Goal: Task Accomplishment & Management: Use online tool/utility

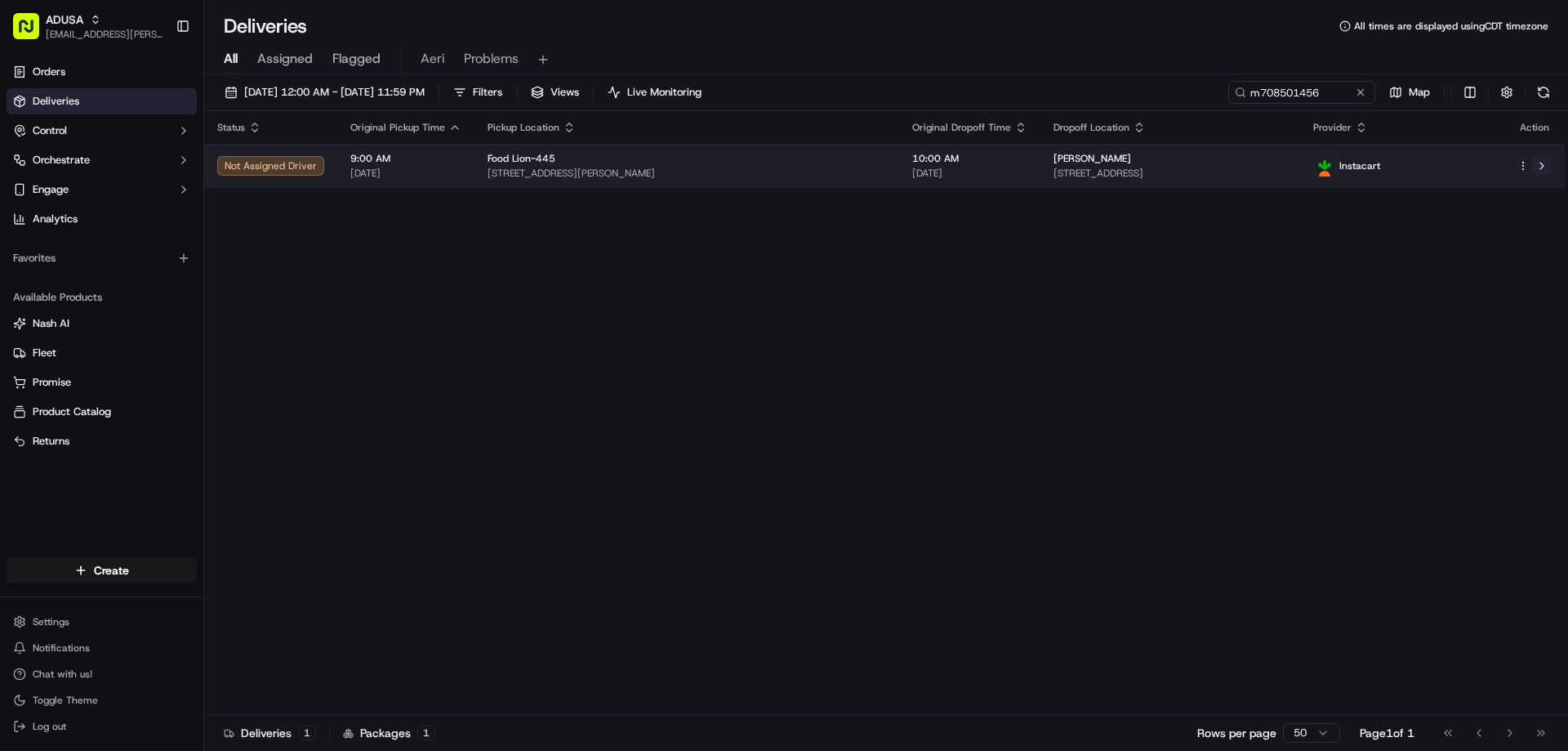
type input "m708501456"
click at [1537, 170] on button at bounding box center [1541, 166] width 20 height 20
click at [1548, 158] on button at bounding box center [1541, 166] width 20 height 20
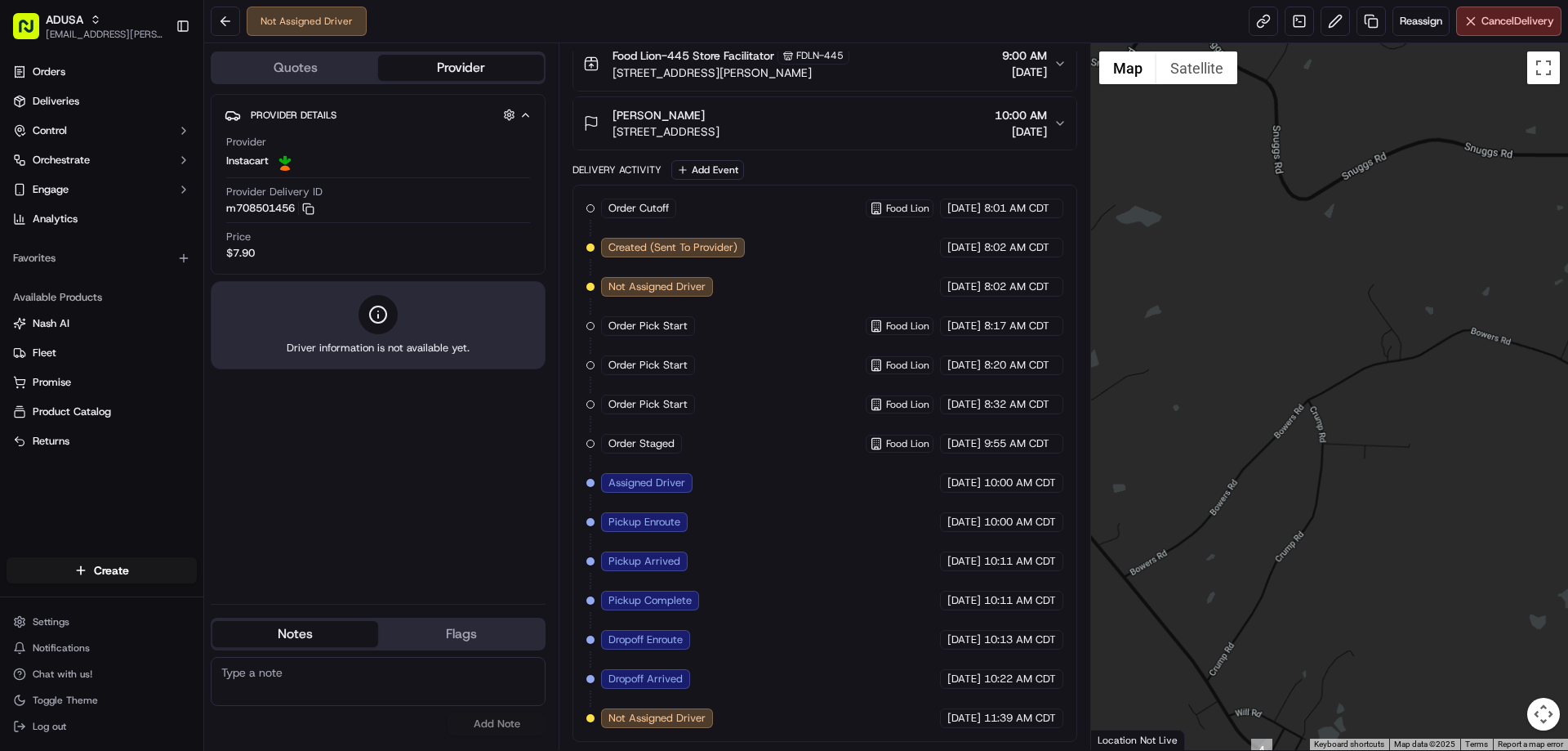
drag, startPoint x: 1248, startPoint y: 245, endPoint x: 1301, endPoint y: 227, distance: 56.0
click at [1298, 228] on div at bounding box center [1330, 396] width 478 height 706
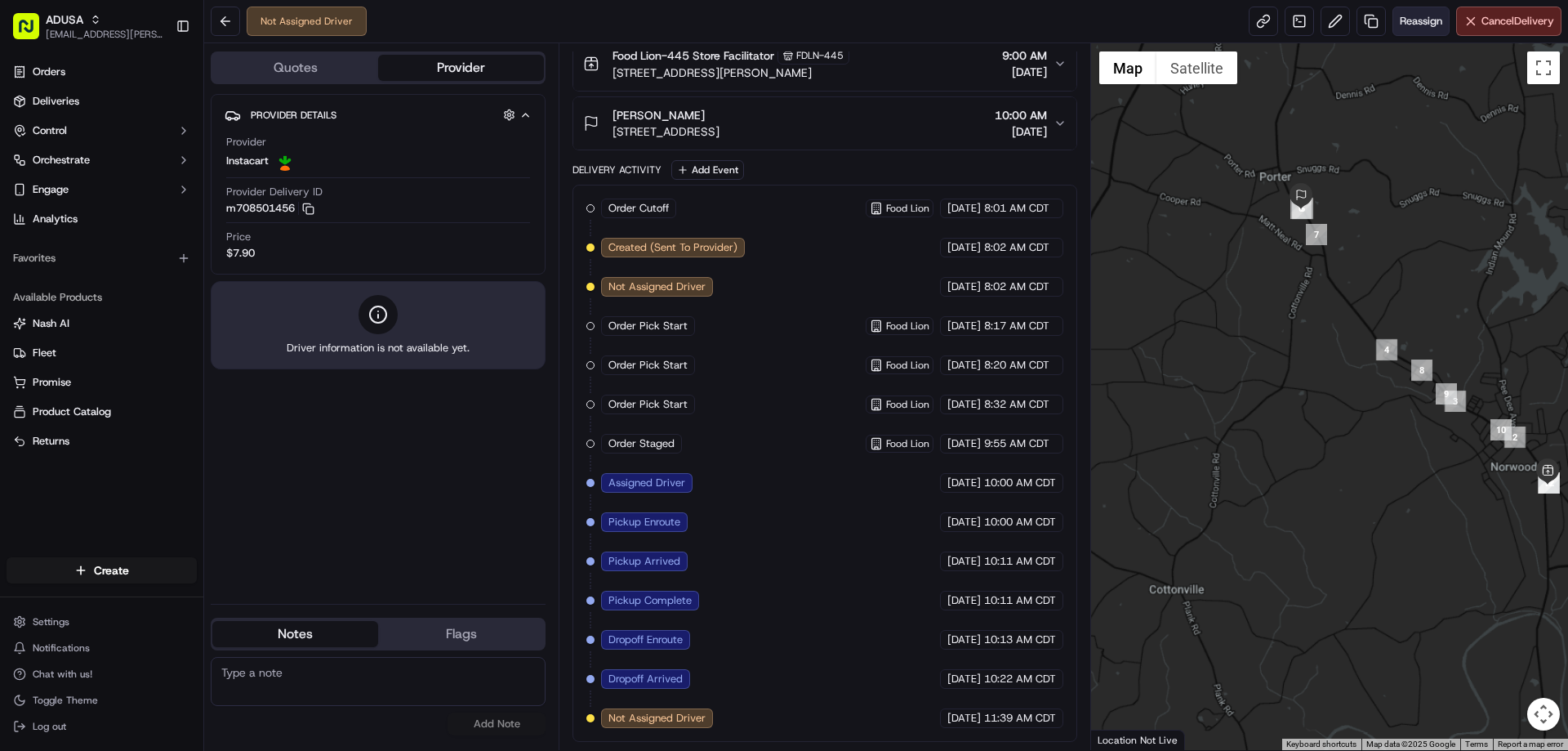
click at [1415, 31] on button "Reassign" at bounding box center [1420, 21] width 57 height 30
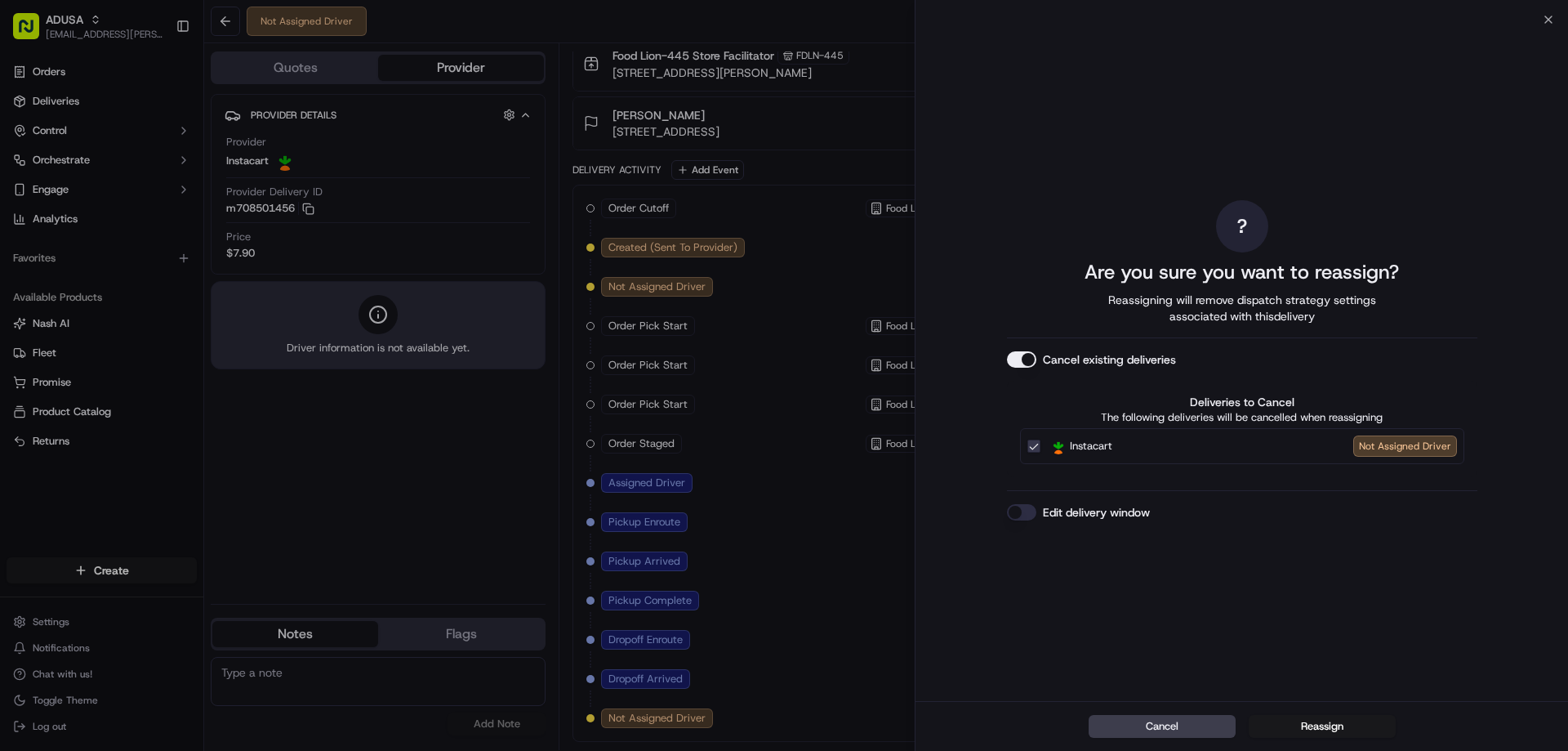
click at [1026, 511] on button "Edit delivery window" at bounding box center [1022, 513] width 30 height 17
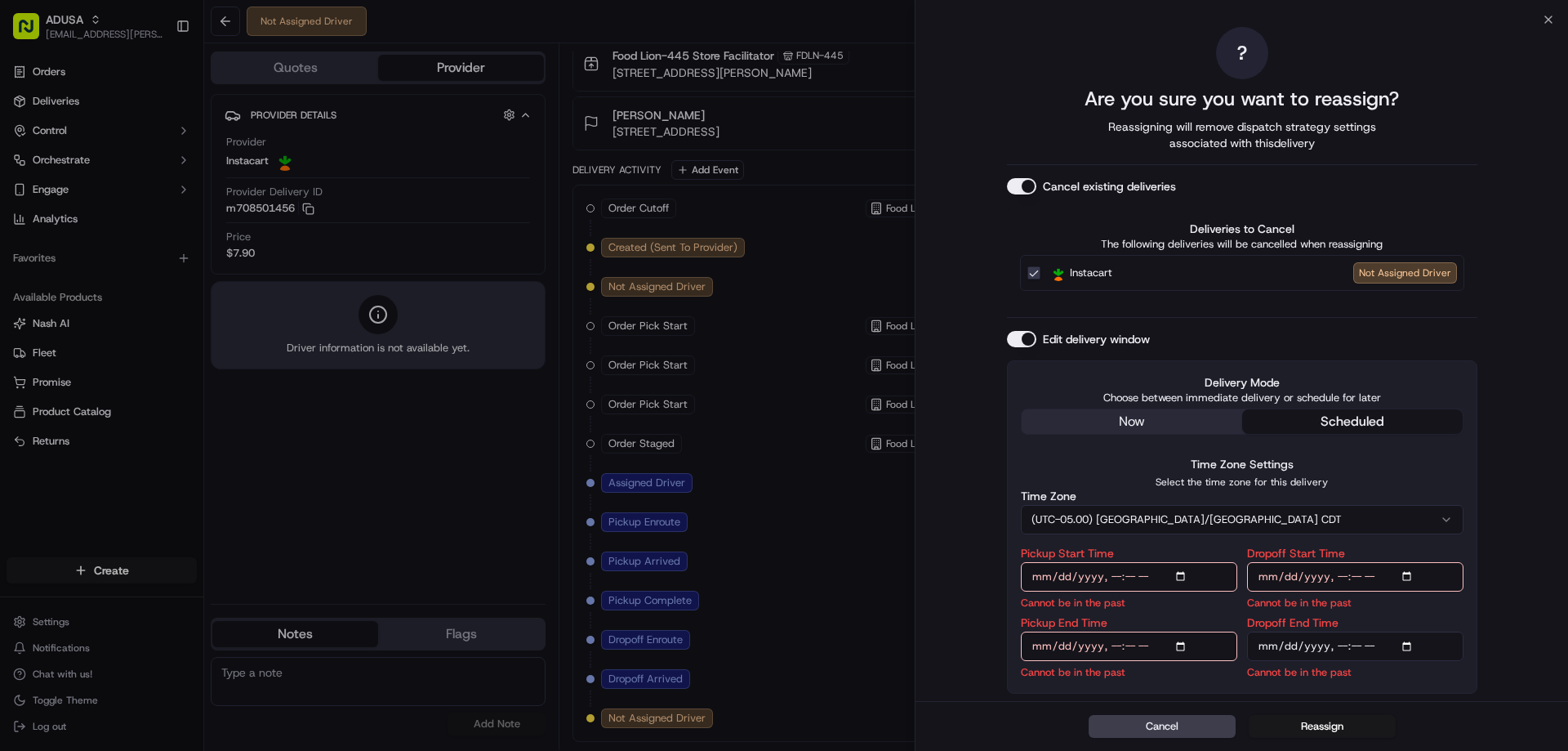
click at [1180, 574] on input "Pickup Start Time" at bounding box center [1128, 577] width 217 height 30
type input "[DATE]T12:00"
click at [1376, 486] on p "Select the time zone for this delivery" at bounding box center [1242, 482] width 443 height 13
click at [1181, 646] on input "Pickup End Time" at bounding box center [1128, 647] width 217 height 30
type input "[DATE]T13:00"
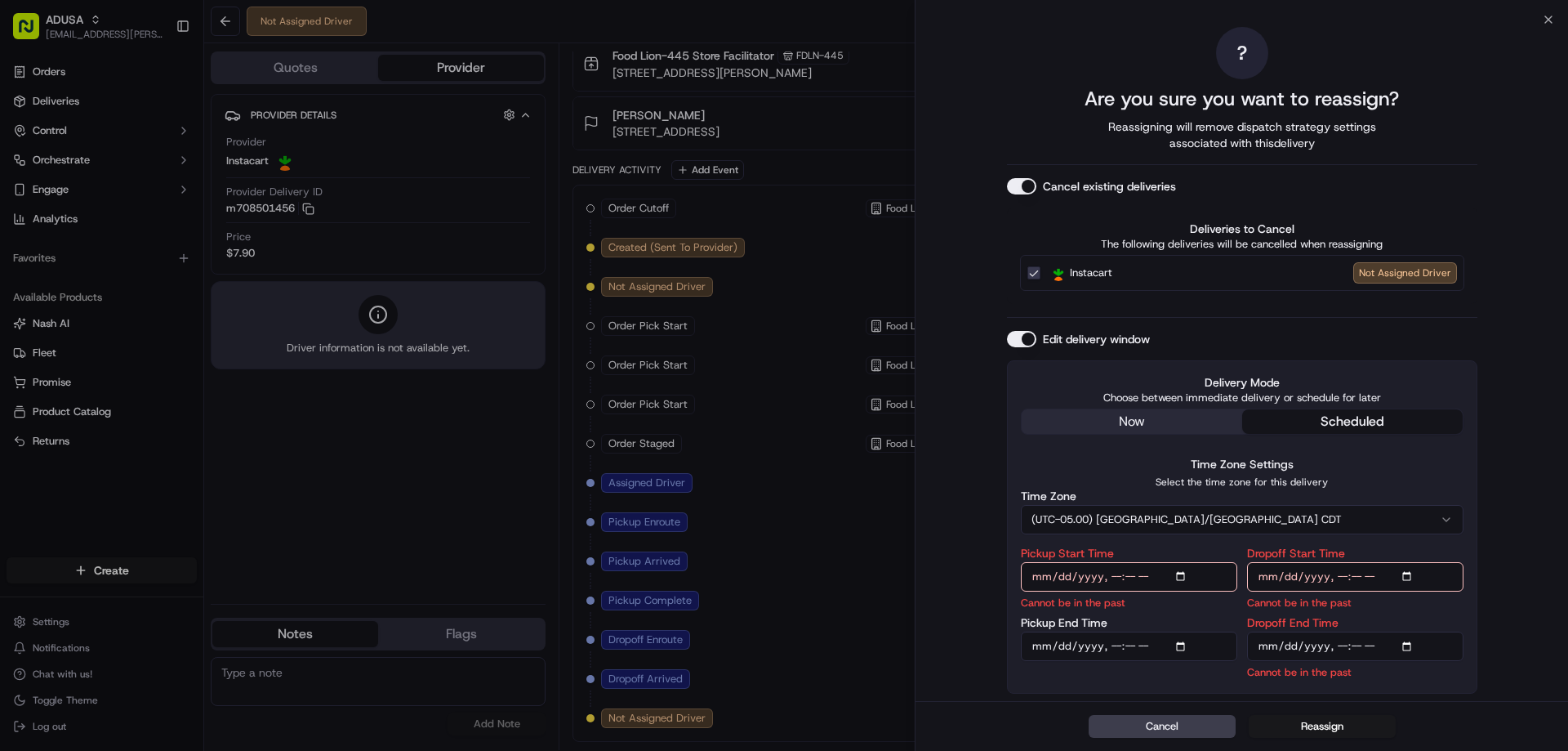
click at [1494, 484] on div "? Are you sure you want to reassign? Reassigning will remove dispatch strategy …" at bounding box center [1241, 360] width 652 height 681
click at [1179, 581] on input "Pickup Start Time" at bounding box center [1128, 577] width 217 height 30
type input "[DATE]T14:00"
click at [1201, 633] on input "Pickup End Time" at bounding box center [1128, 647] width 217 height 30
click at [1195, 644] on input "Pickup End Time" at bounding box center [1128, 647] width 217 height 30
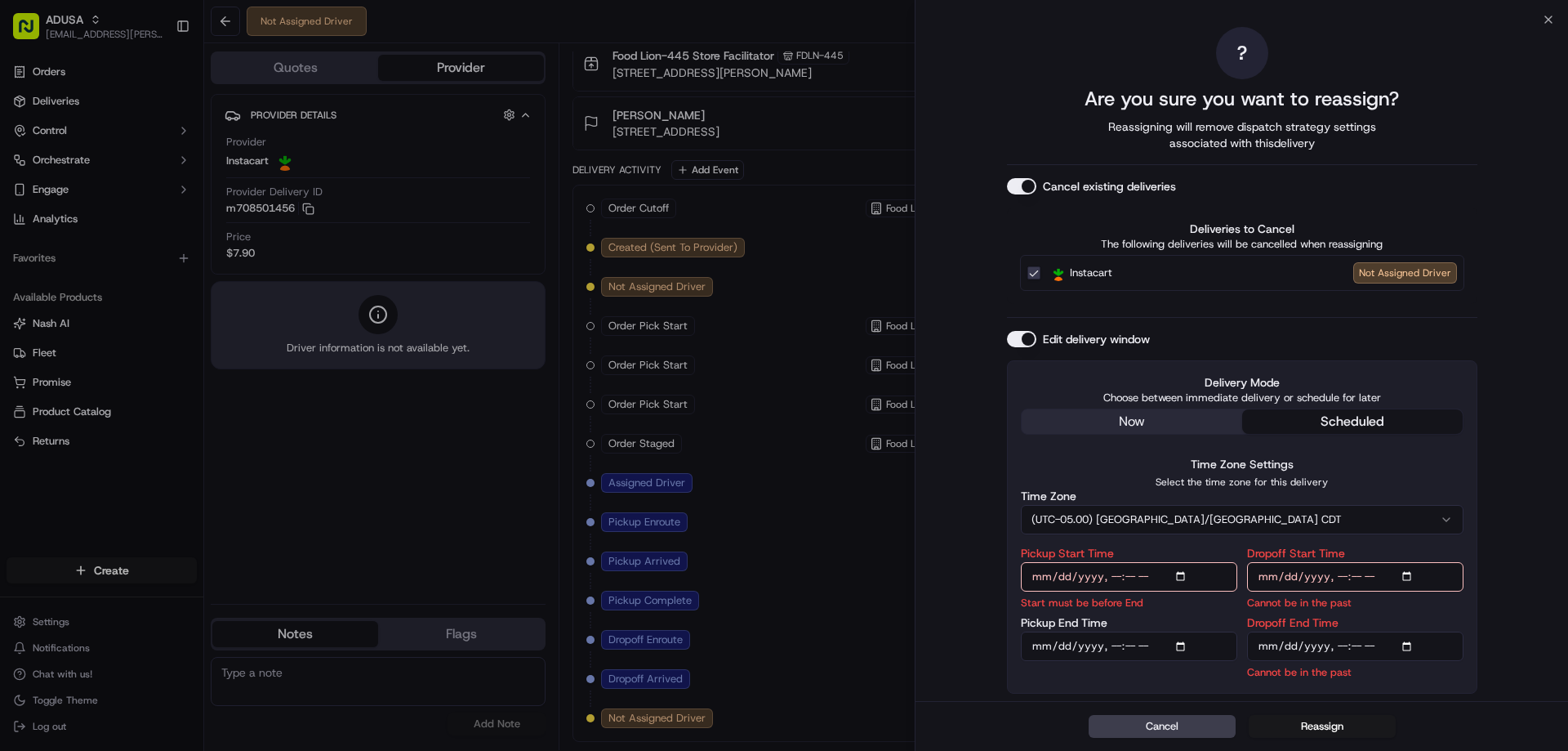
click at [1183, 645] on input "Pickup End Time" at bounding box center [1128, 647] width 217 height 30
type input "[DATE]T15:00"
click at [1430, 426] on button "scheduled" at bounding box center [1351, 422] width 220 height 24
click at [1395, 567] on input "Dropoff Start Time" at bounding box center [1355, 577] width 217 height 30
click at [1422, 574] on input "Dropoff Start Time" at bounding box center [1355, 577] width 217 height 30
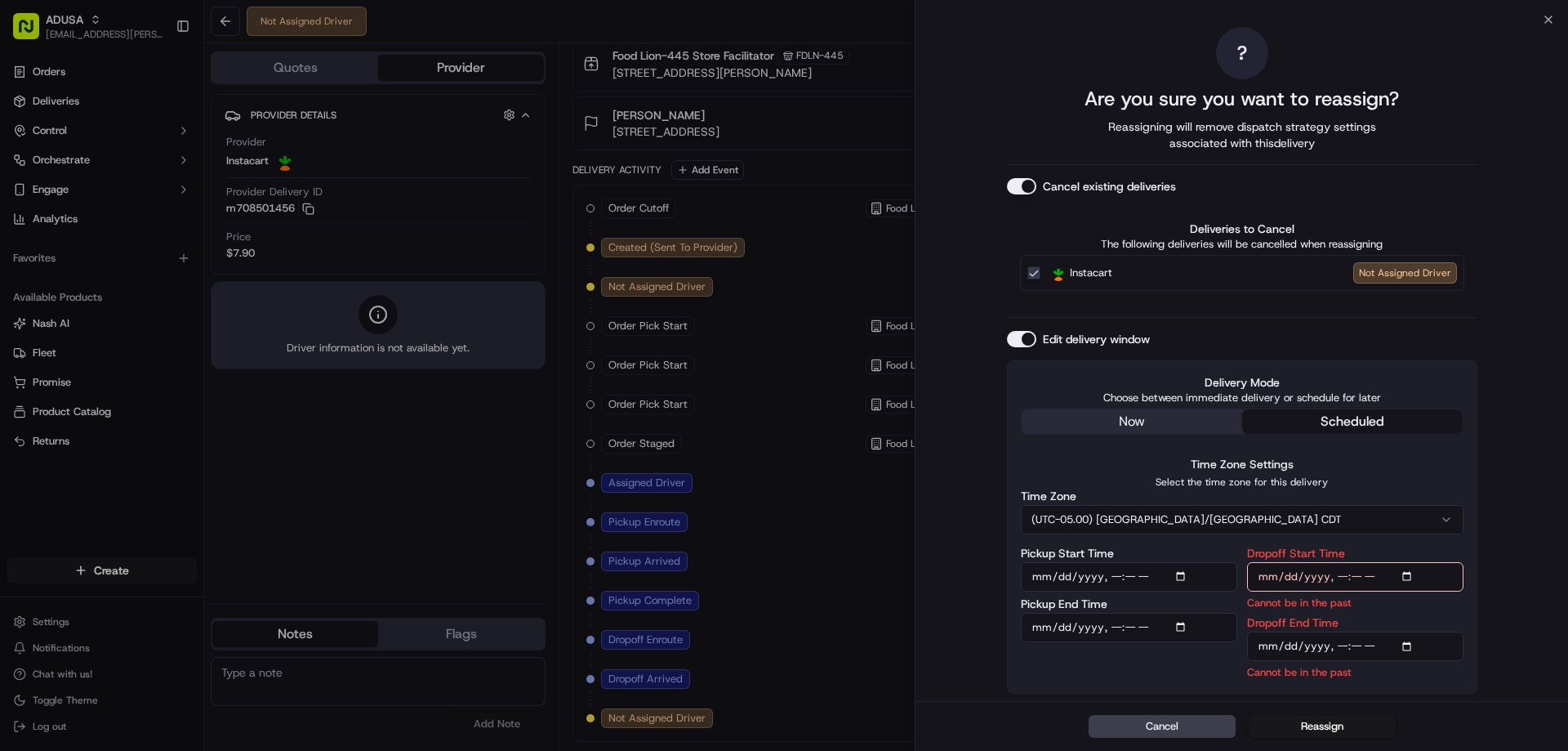
click at [1410, 573] on input "Dropoff Start Time" at bounding box center [1355, 577] width 217 height 30
type input "[DATE]T14:00"
drag, startPoint x: 1544, startPoint y: 276, endPoint x: 1548, endPoint y: 323, distance: 47.2
click at [1546, 276] on div "? Are you sure you want to reassign? Reassigning will remove dispatch strategy …" at bounding box center [1241, 360] width 652 height 681
click at [1413, 650] on input "Dropoff End Time" at bounding box center [1355, 647] width 217 height 30
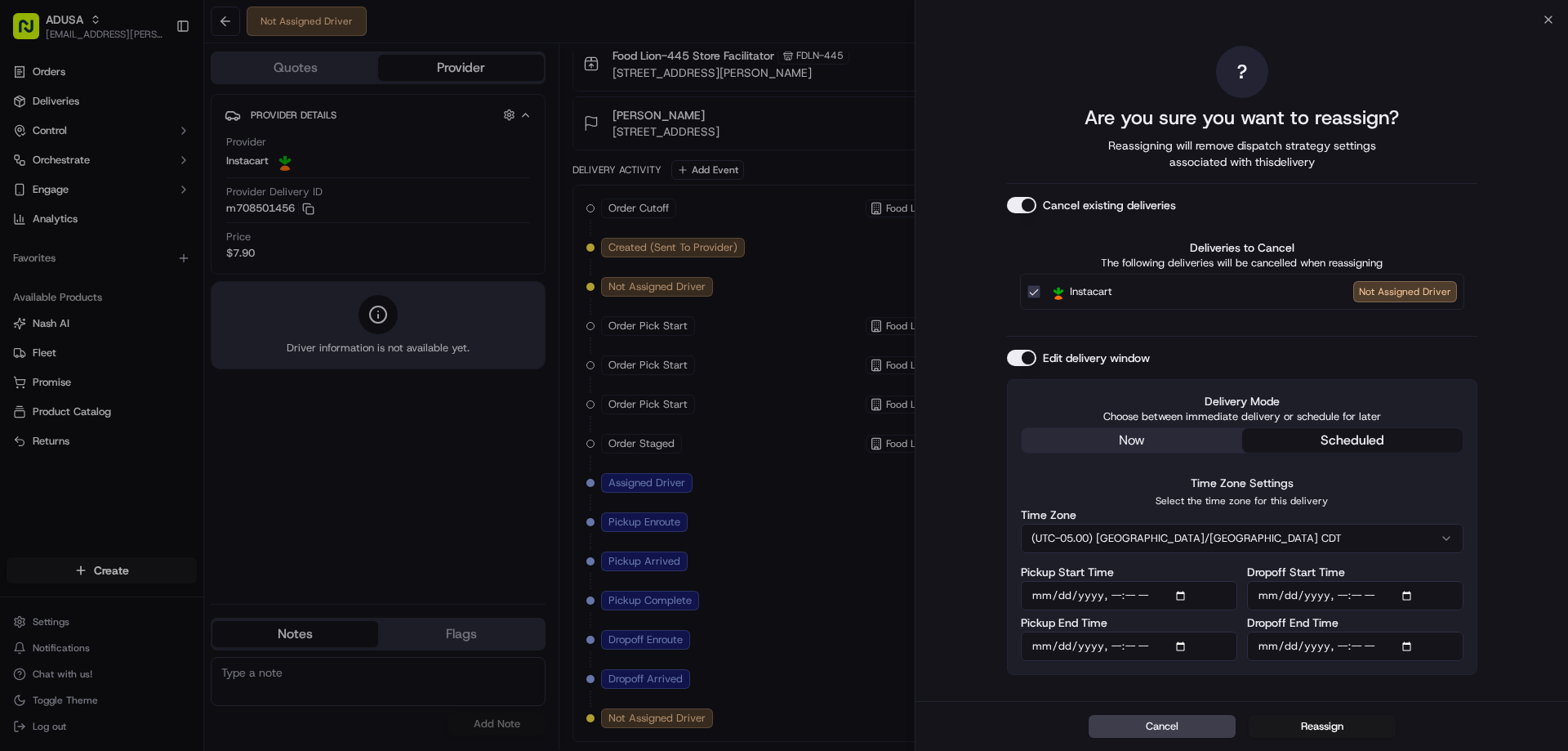
type input "[DATE]T15:00"
click at [1552, 342] on div "? Are you sure you want to reassign? Reassigning will remove dispatch strategy …" at bounding box center [1241, 360] width 652 height 681
click at [1319, 725] on button "Reassign" at bounding box center [1322, 726] width 147 height 23
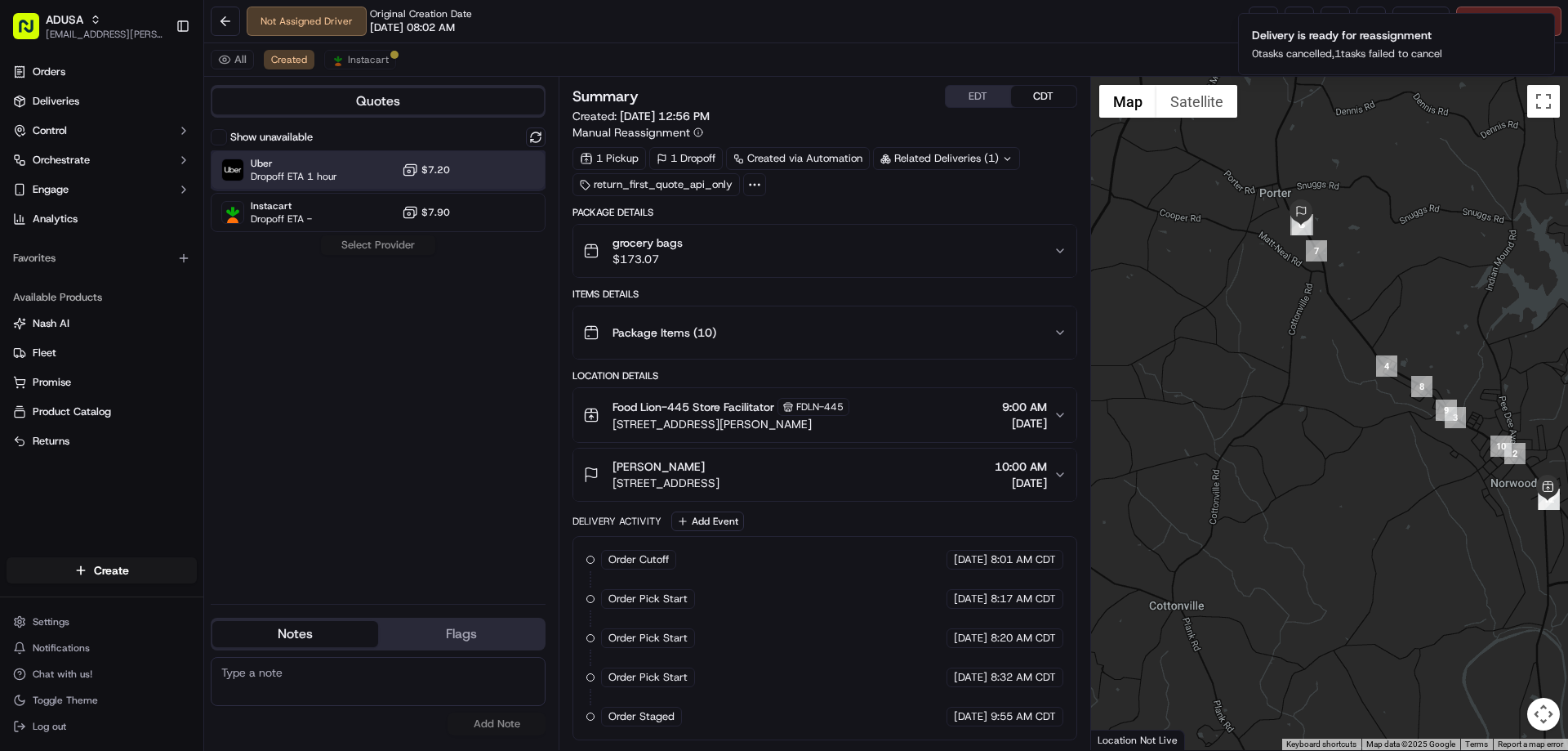
click at [312, 185] on div "Uber Dropoff ETA 1 hour $7.20" at bounding box center [379, 170] width 335 height 39
click at [363, 258] on div "Show unavailable Uber Dropoff ETA 1 hour $7.20 Instacart Dropoff ETA - $7.90 As…" at bounding box center [379, 359] width 335 height 463
click at [364, 249] on button "Assign Provider" at bounding box center [378, 245] width 116 height 20
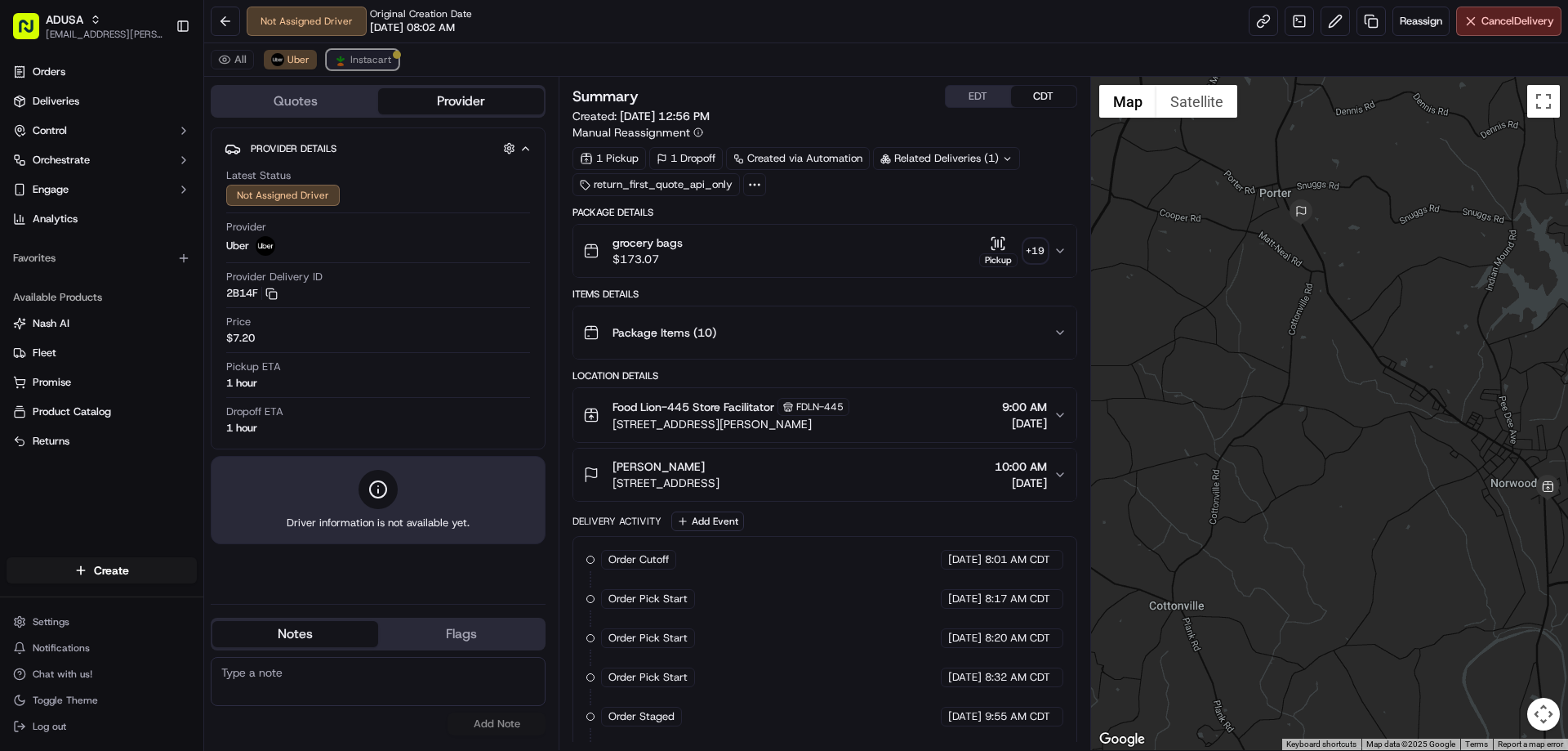
click at [375, 61] on span "Instacart" at bounding box center [371, 60] width 41 height 13
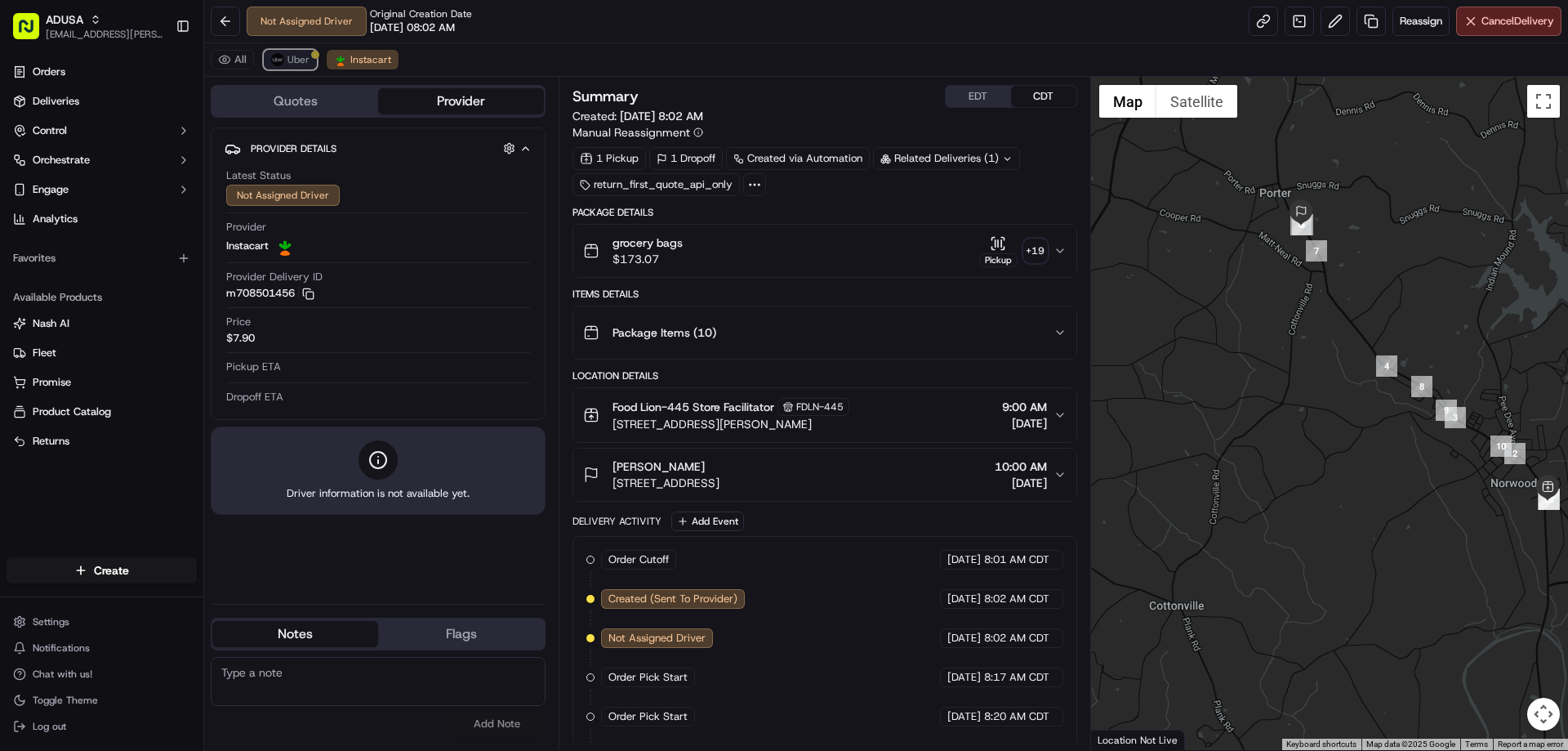
click at [280, 57] on img at bounding box center [277, 60] width 13 height 13
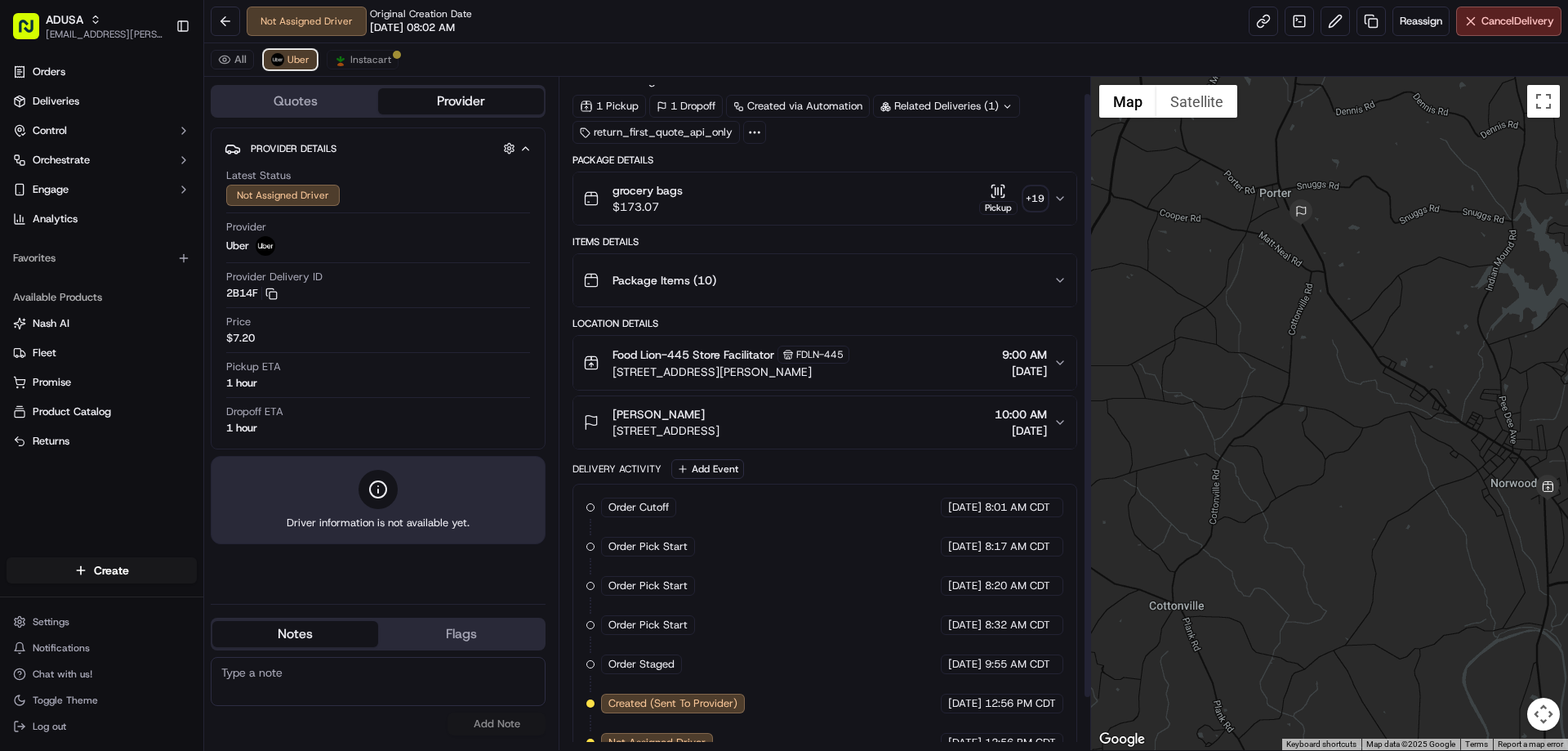
scroll to position [77, 0]
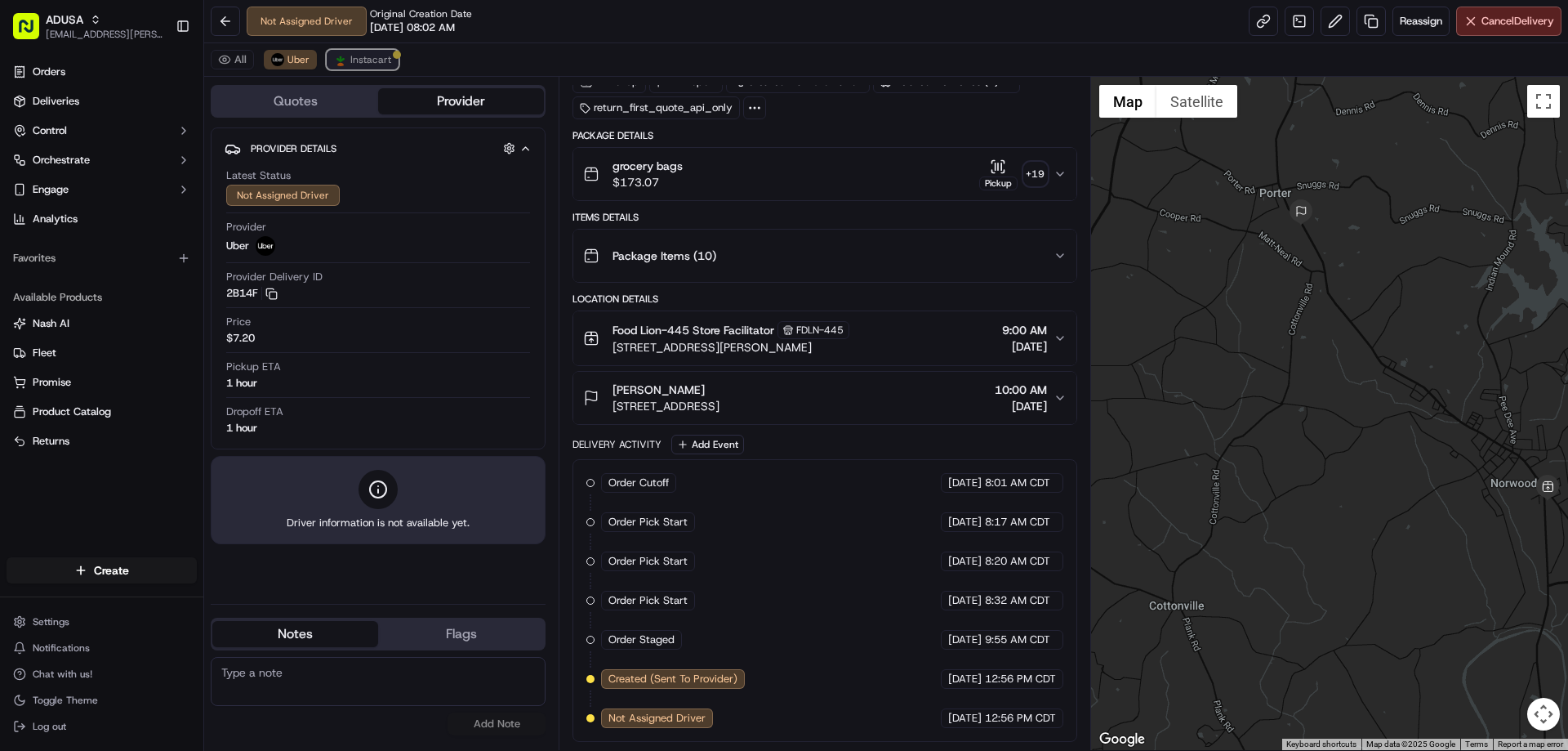
click at [386, 60] on span "Instacart" at bounding box center [371, 60] width 41 height 13
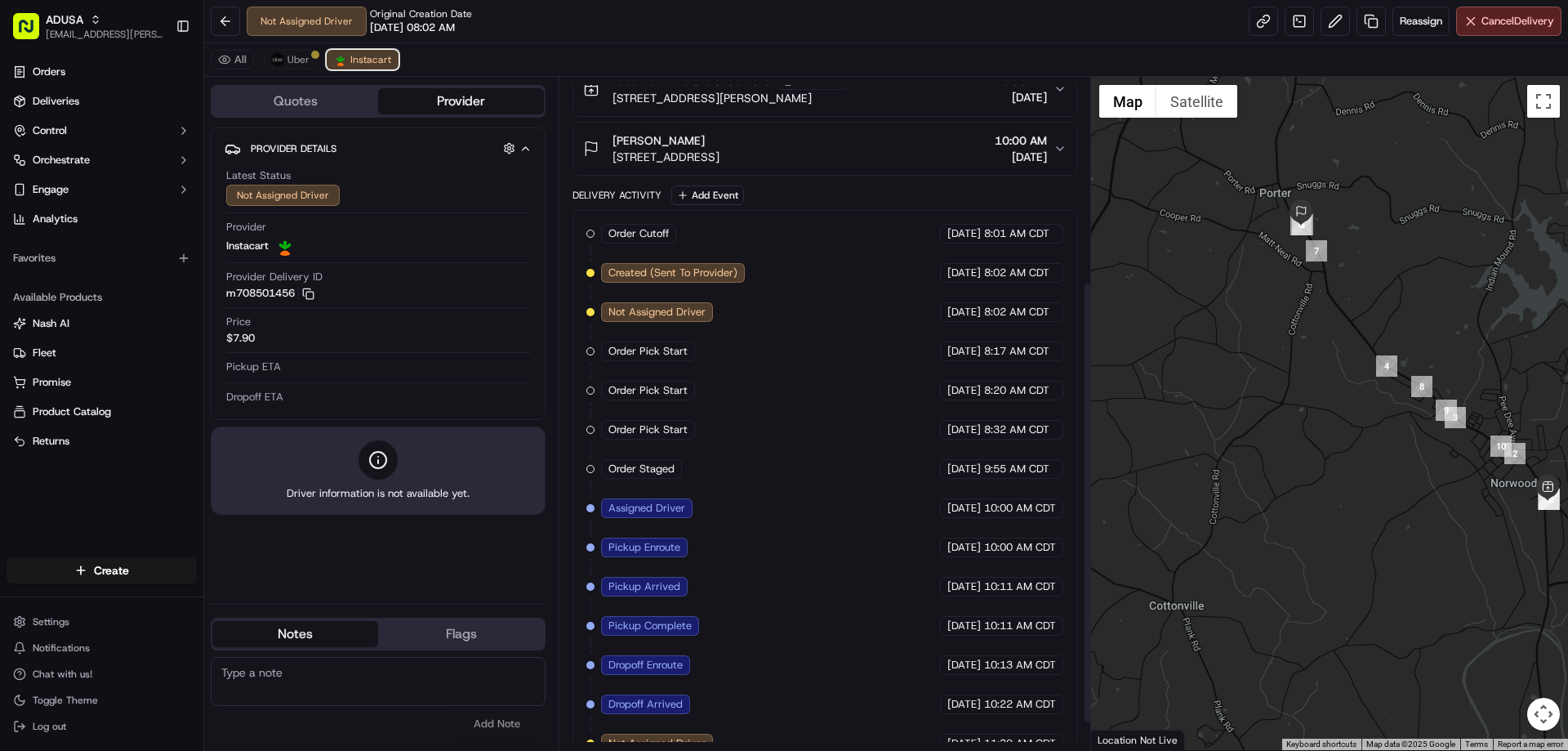
scroll to position [352, 0]
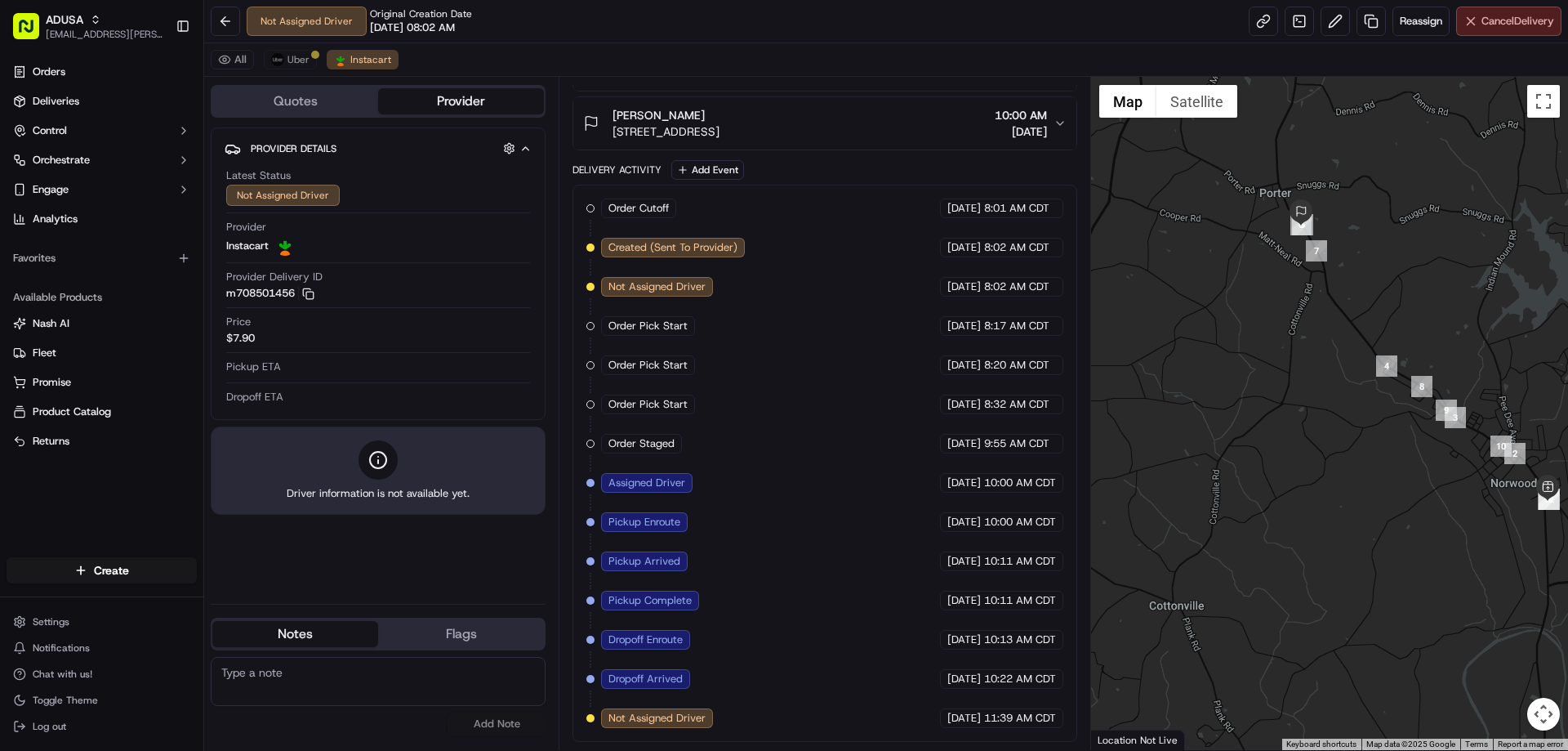
click at [1512, 27] on span "Cancel Delivery" at bounding box center [1518, 21] width 73 height 15
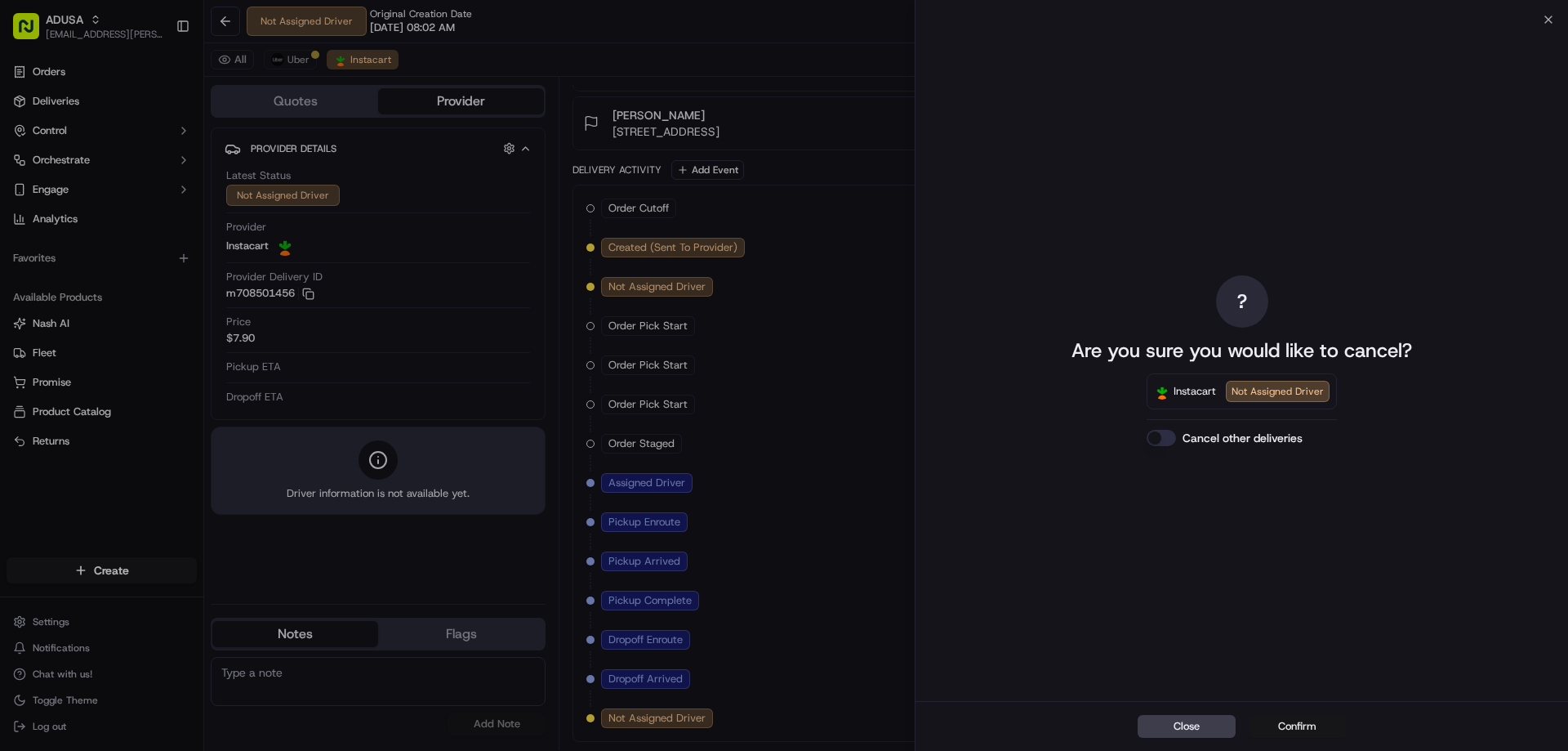
click at [1313, 718] on button "Confirm" at bounding box center [1296, 726] width 98 height 23
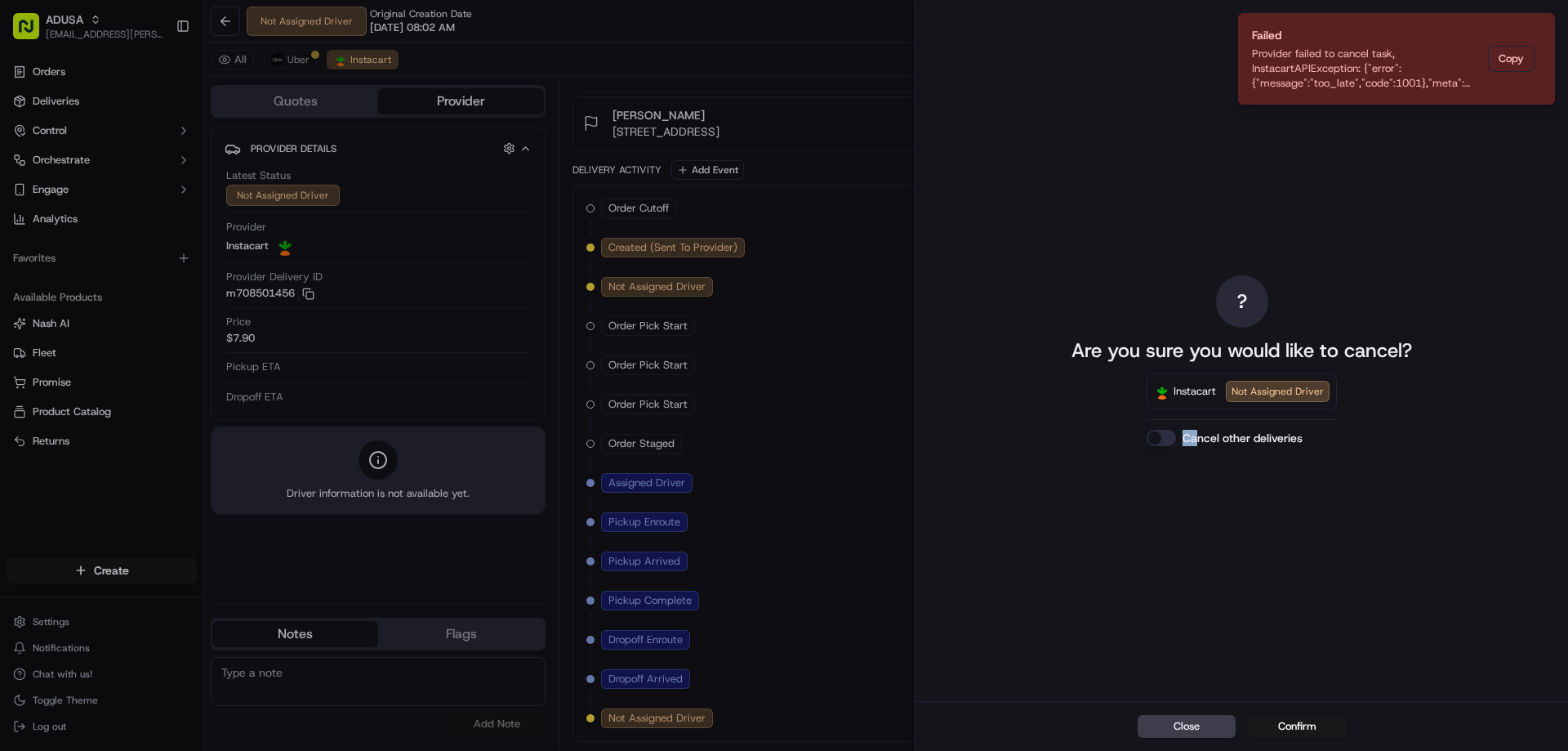
drag, startPoint x: 1188, startPoint y: 434, endPoint x: 1175, endPoint y: 429, distance: 13.9
click at [1175, 430] on div "Cancel other deliveries" at bounding box center [1242, 438] width 191 height 17
click at [1169, 436] on button "Cancel other deliveries" at bounding box center [1162, 438] width 30 height 17
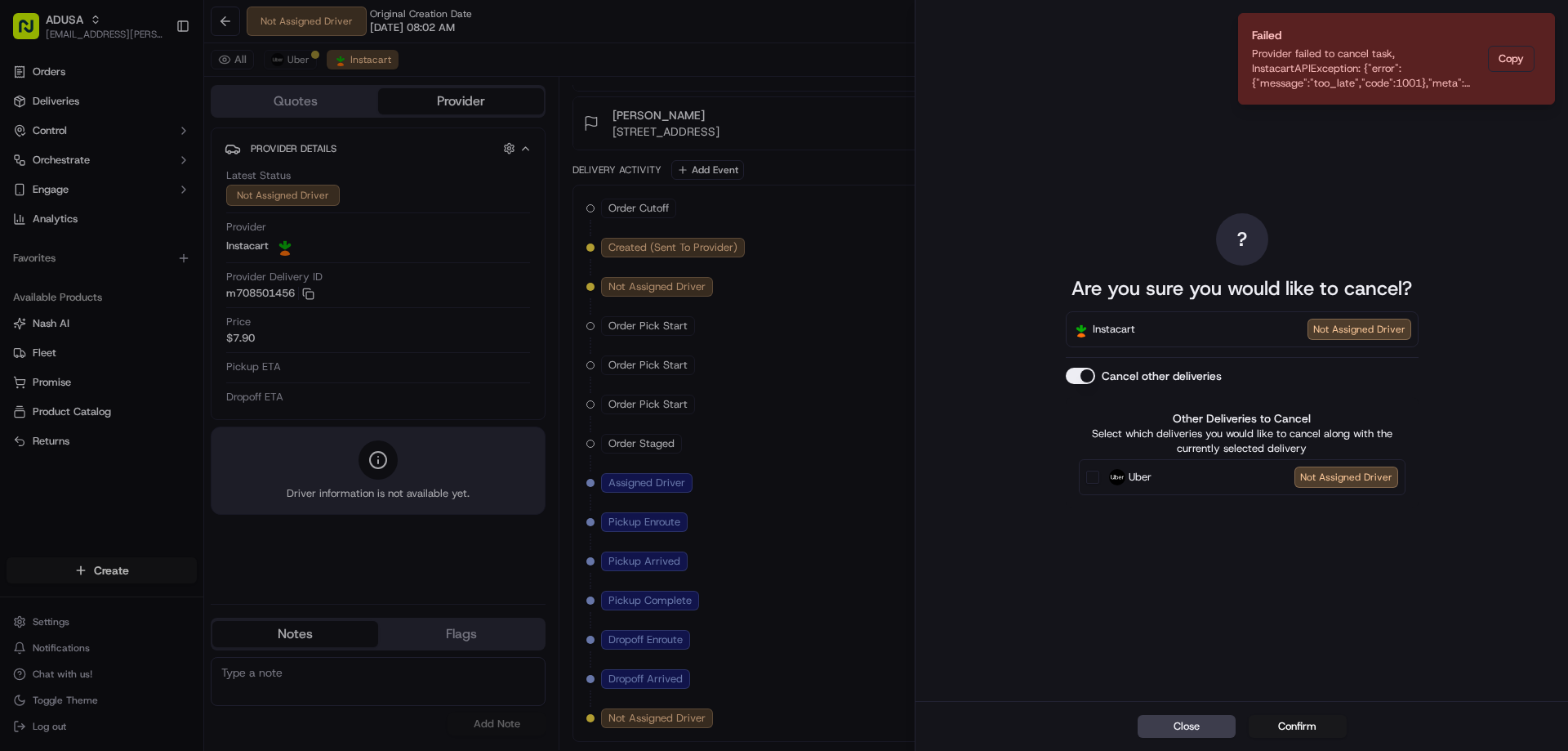
click at [1084, 381] on button "Cancel other deliveries" at bounding box center [1081, 376] width 30 height 17
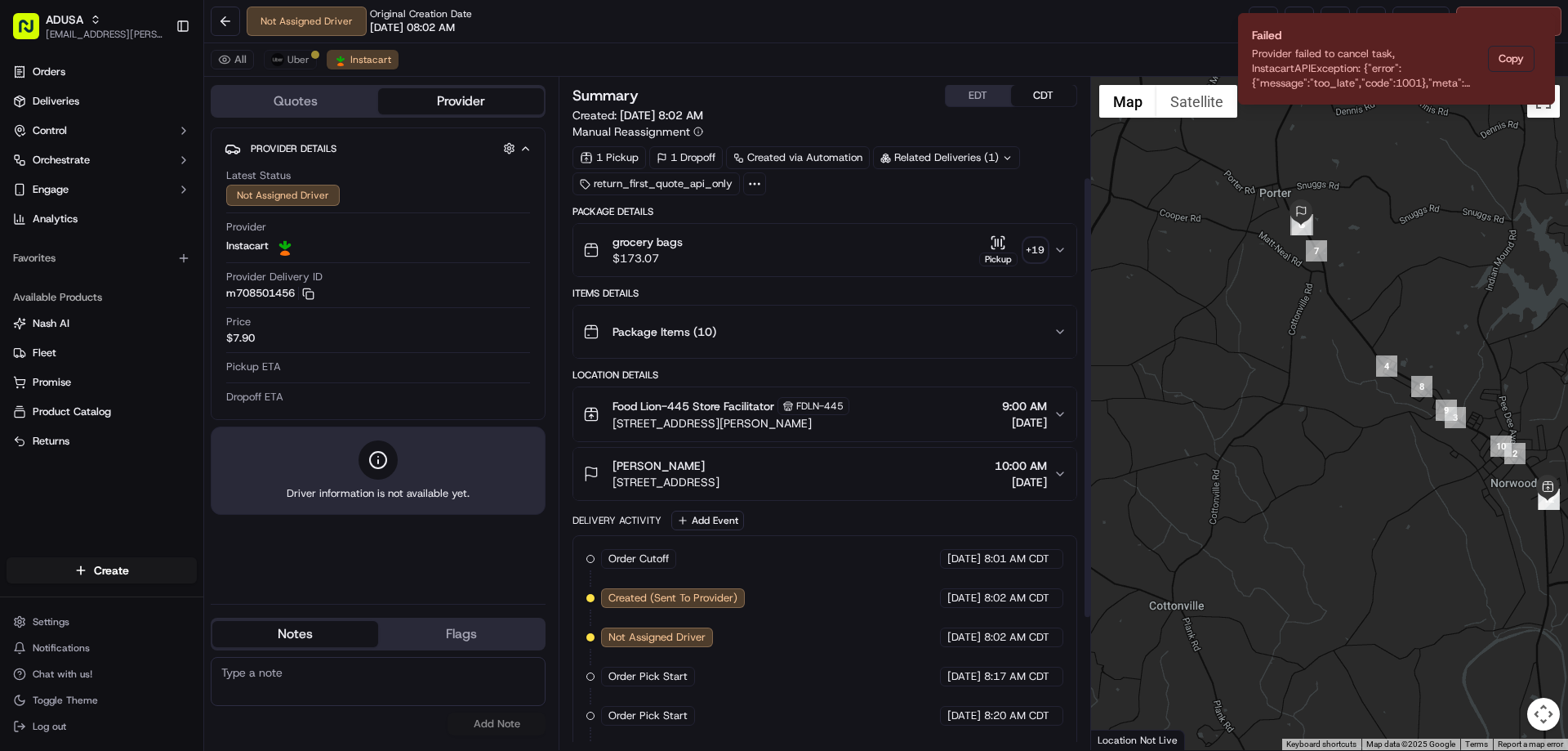
scroll to position [0, 0]
click at [298, 60] on span "Uber" at bounding box center [299, 60] width 22 height 13
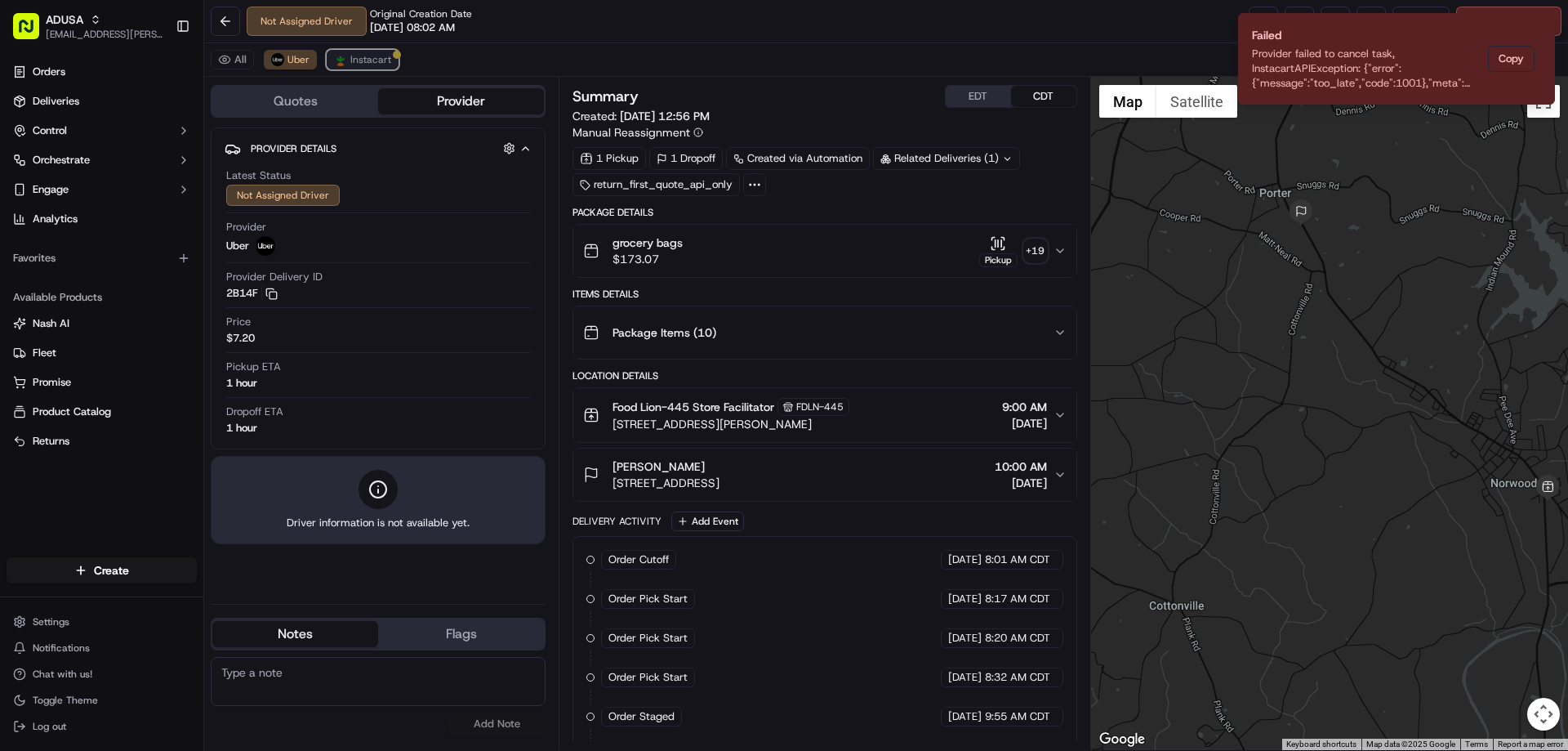
click at [361, 58] on span "Instacart" at bounding box center [371, 60] width 41 height 13
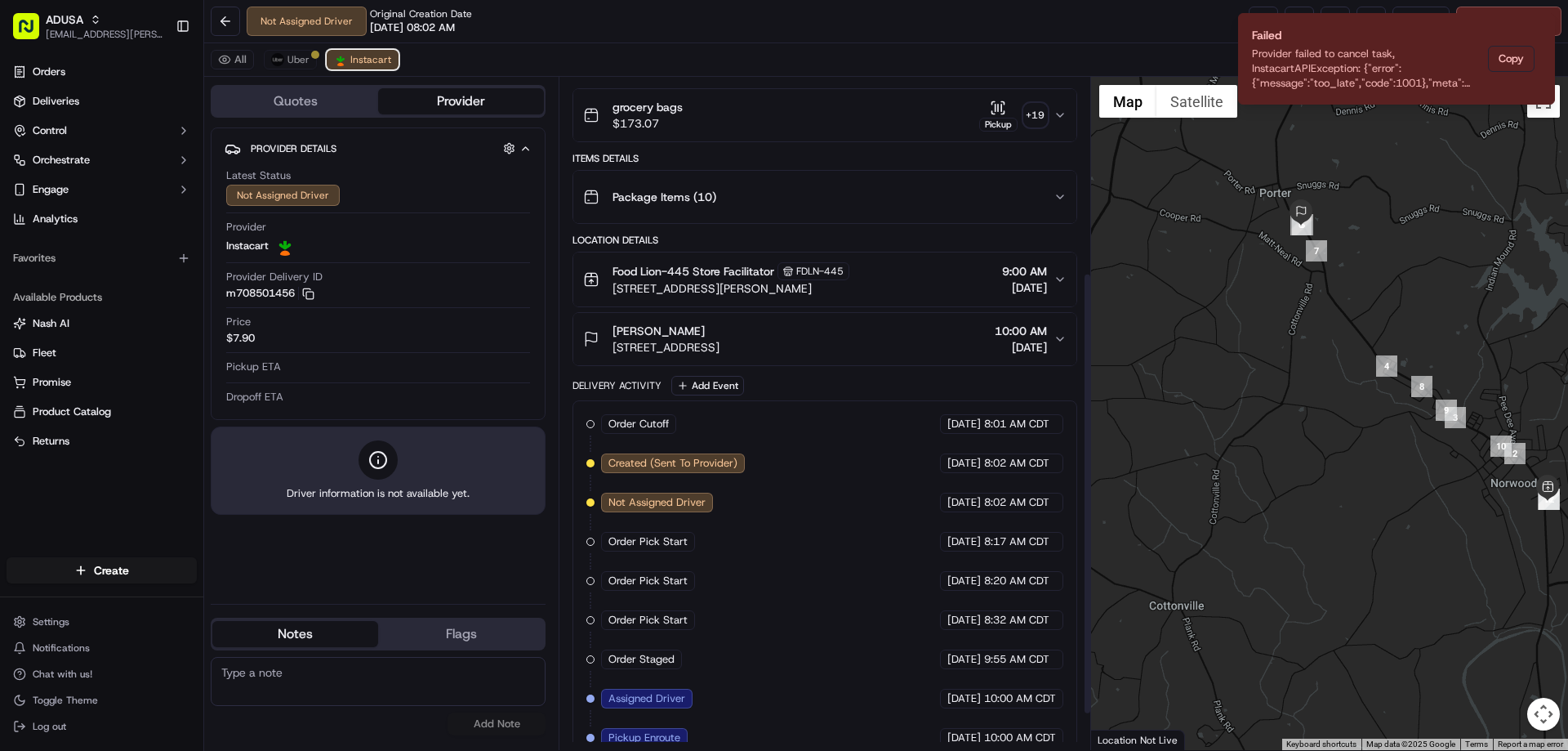
scroll to position [352, 0]
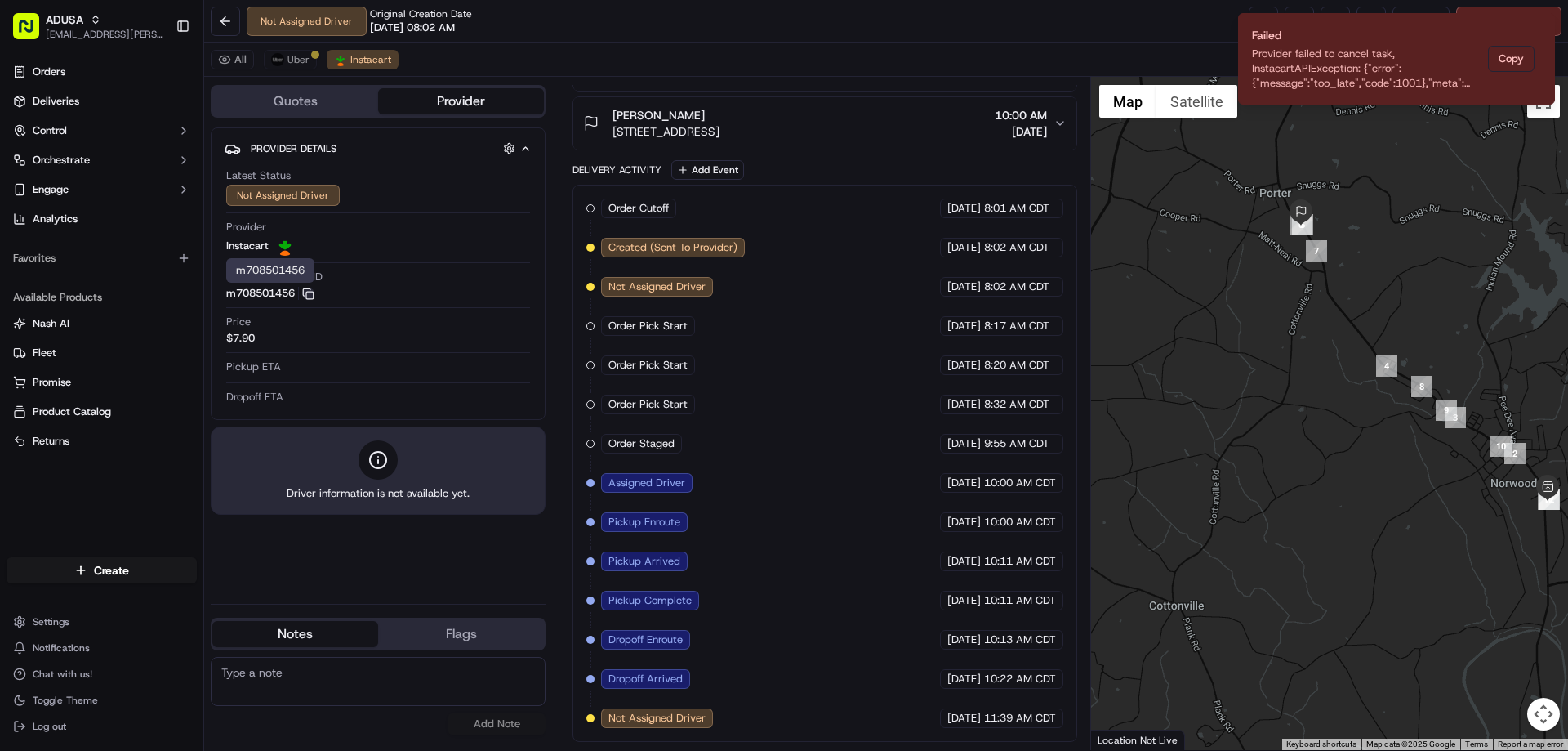
click at [314, 290] on icon "button" at bounding box center [308, 293] width 12 height 12
drag, startPoint x: 312, startPoint y: 300, endPoint x: 334, endPoint y: 315, distance: 26.6
click at [312, 300] on button "m708501456 Copy m708501456" at bounding box center [270, 293] width 88 height 15
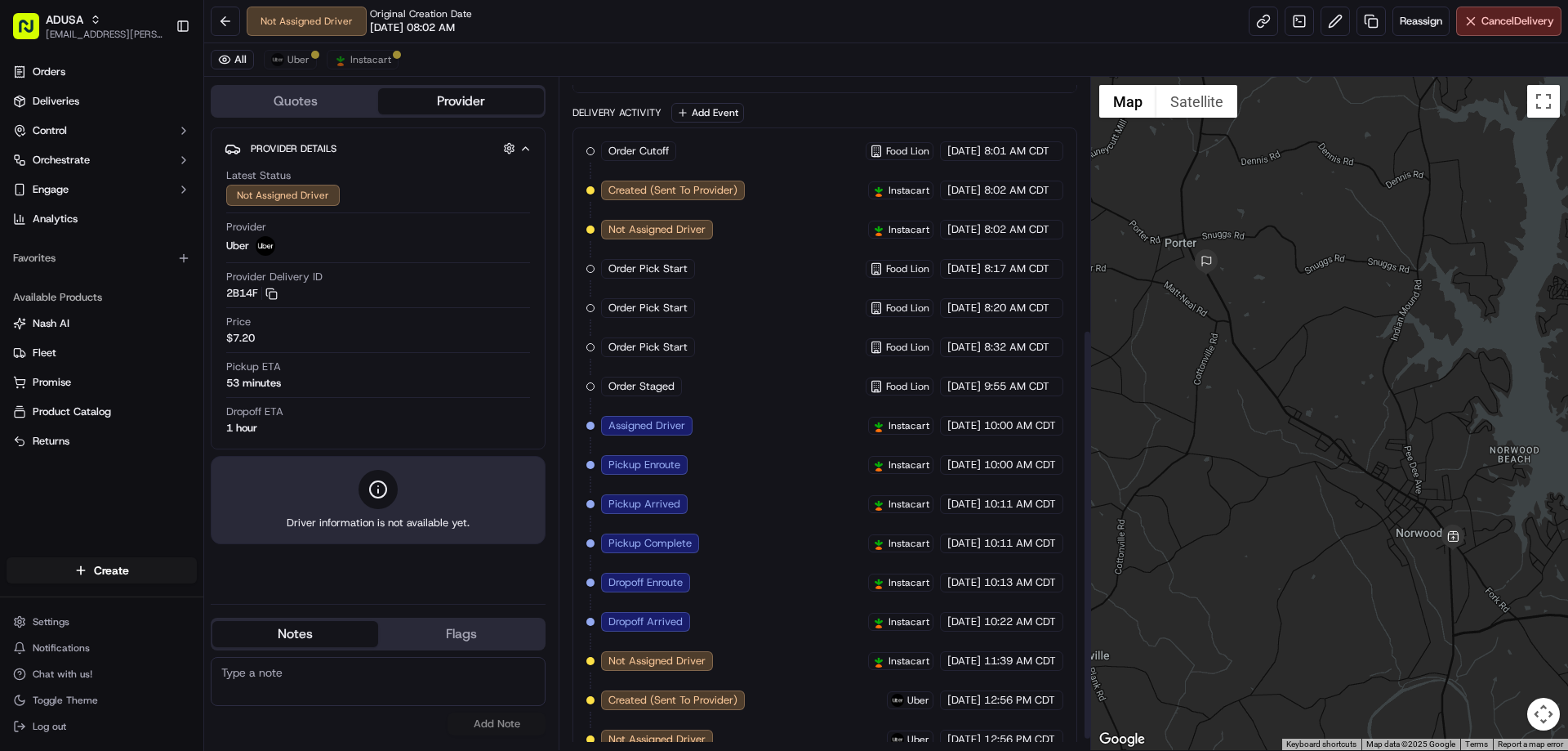
scroll to position [430, 0]
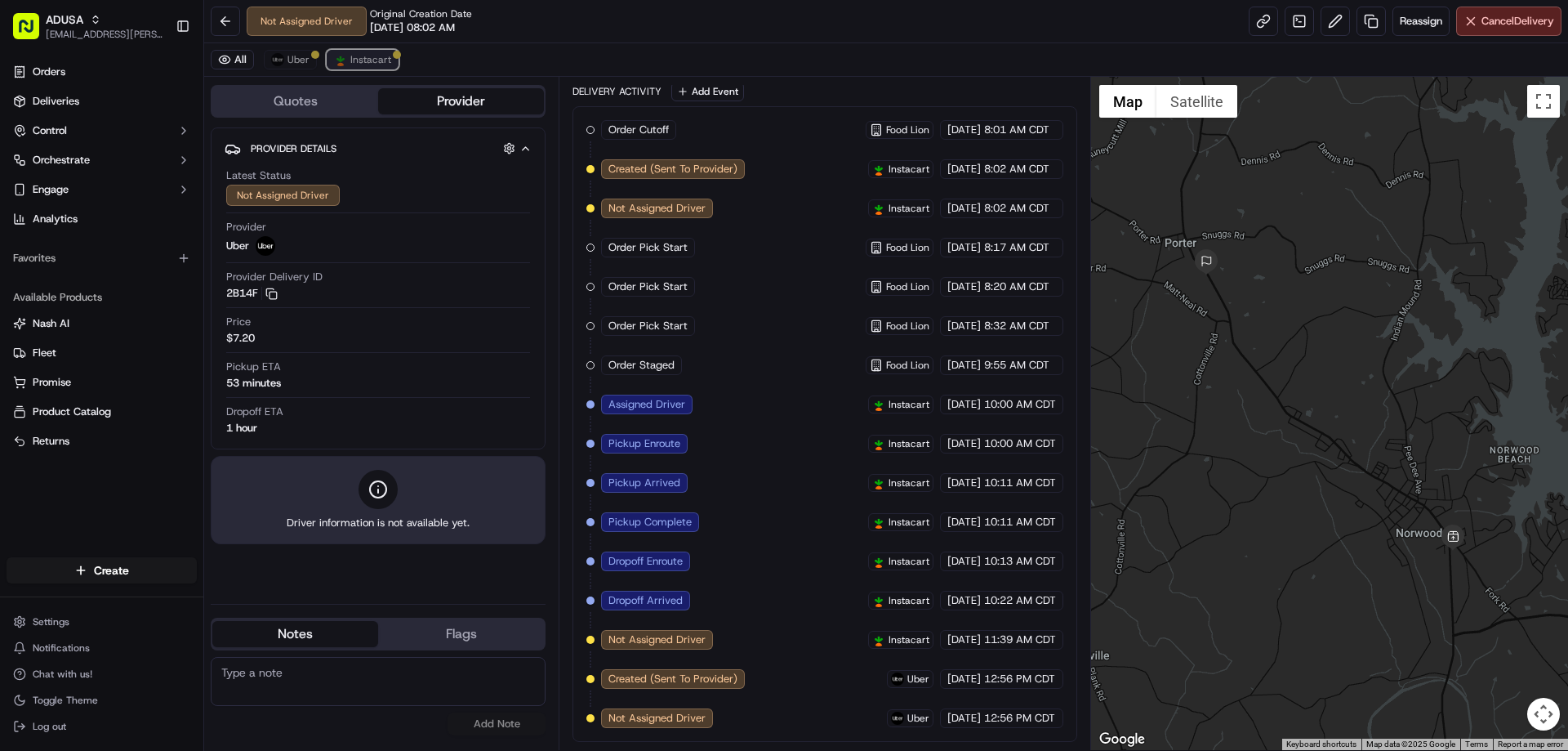
click at [360, 64] on span "Instacart" at bounding box center [371, 60] width 41 height 13
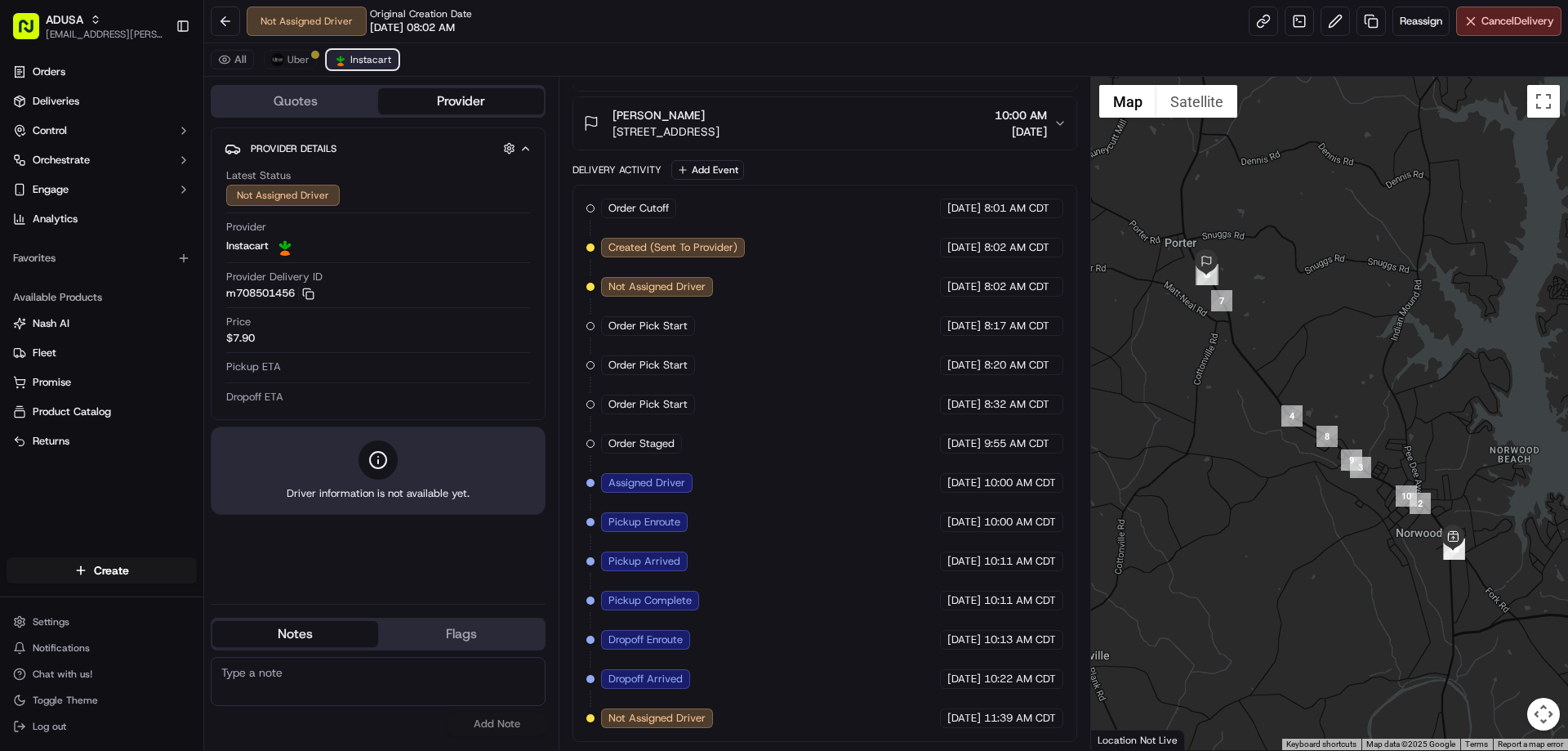
scroll to position [352, 0]
click at [298, 58] on span "Uber" at bounding box center [299, 60] width 22 height 13
